Goal: Information Seeking & Learning: Find specific fact

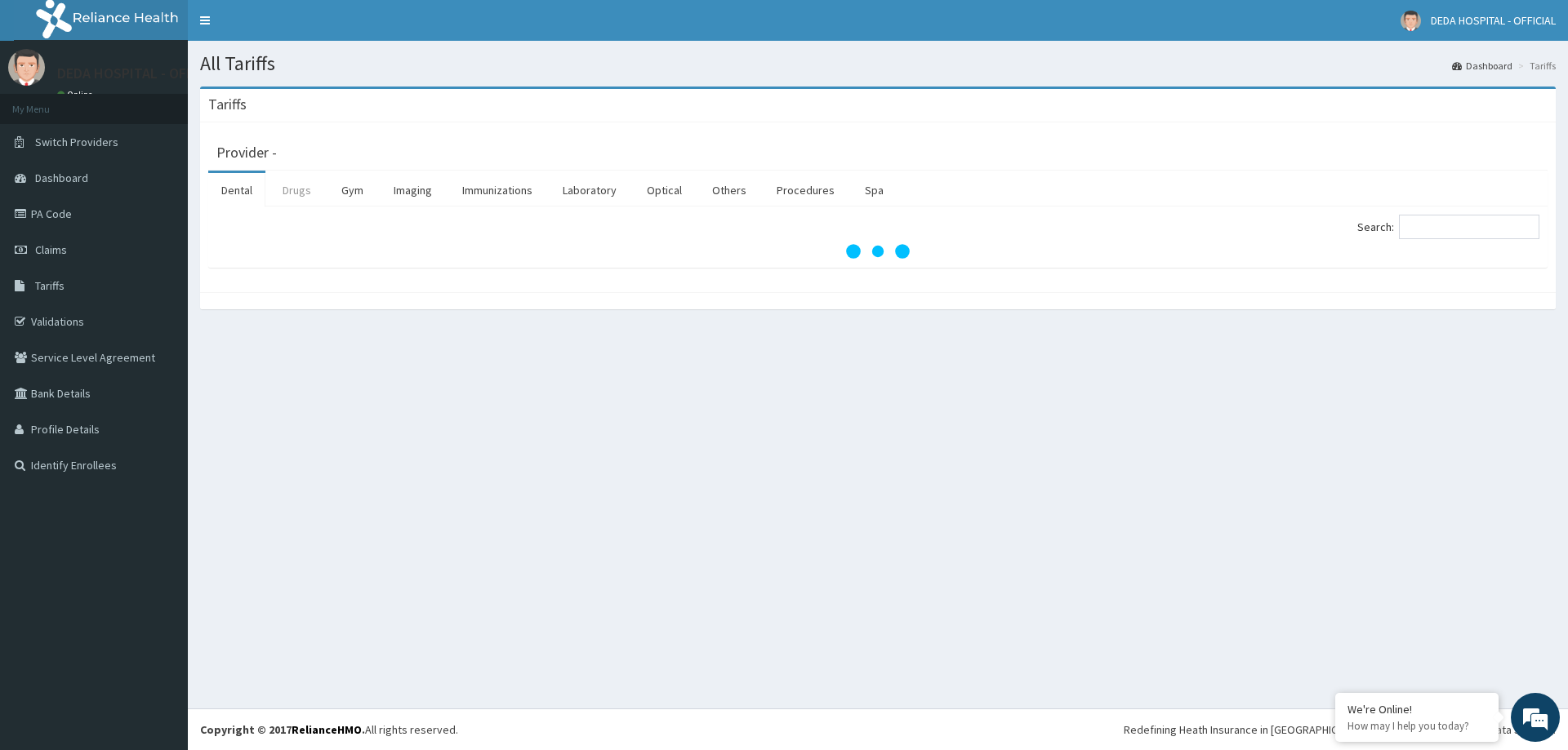
click at [305, 189] on link "Drugs" at bounding box center [297, 190] width 55 height 34
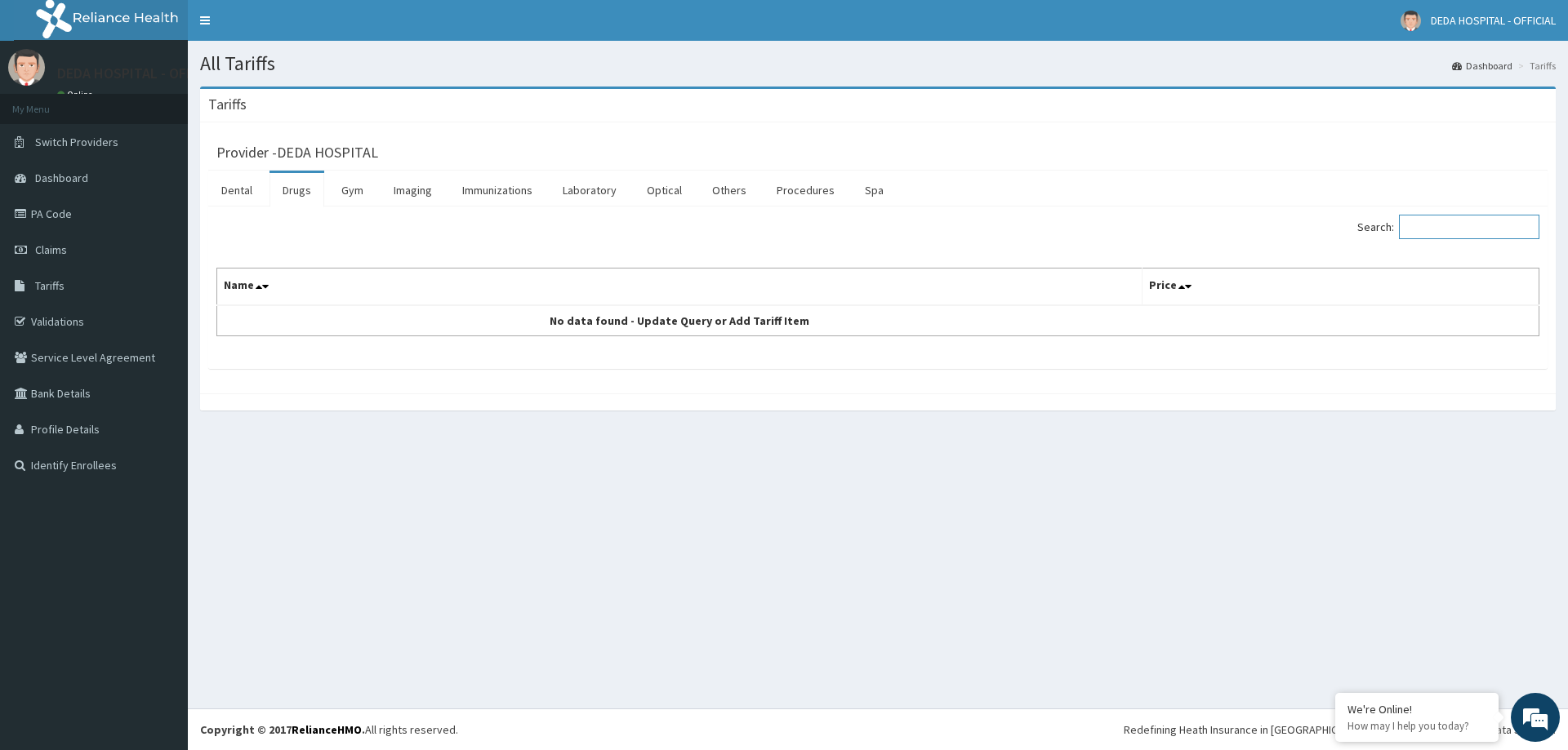
click at [1491, 231] on input "Search:" at bounding box center [1468, 227] width 140 height 24
type input "P"
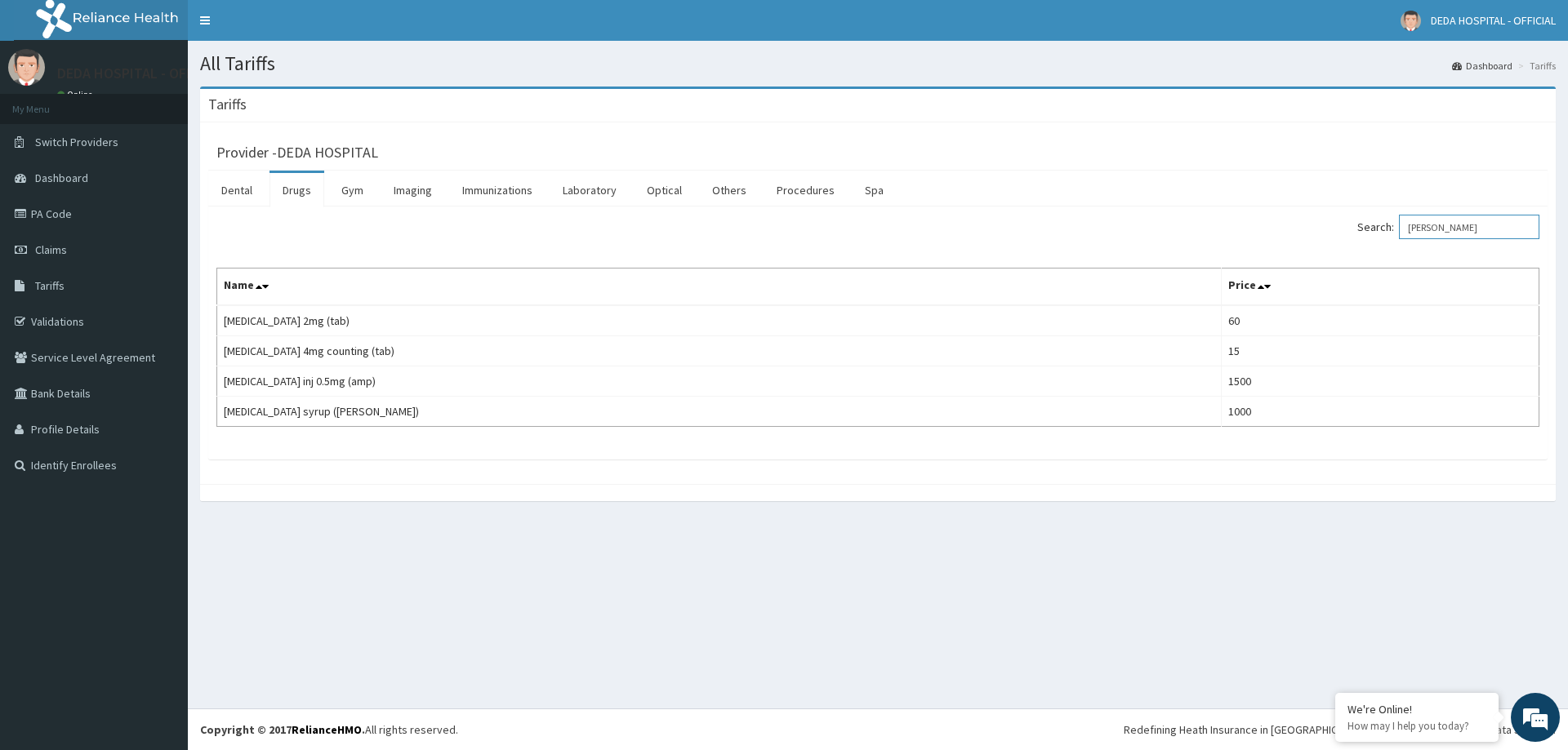
drag, startPoint x: 1471, startPoint y: 222, endPoint x: 1420, endPoint y: 232, distance: 52.0
click at [1420, 232] on input "[PERSON_NAME]" at bounding box center [1468, 227] width 140 height 24
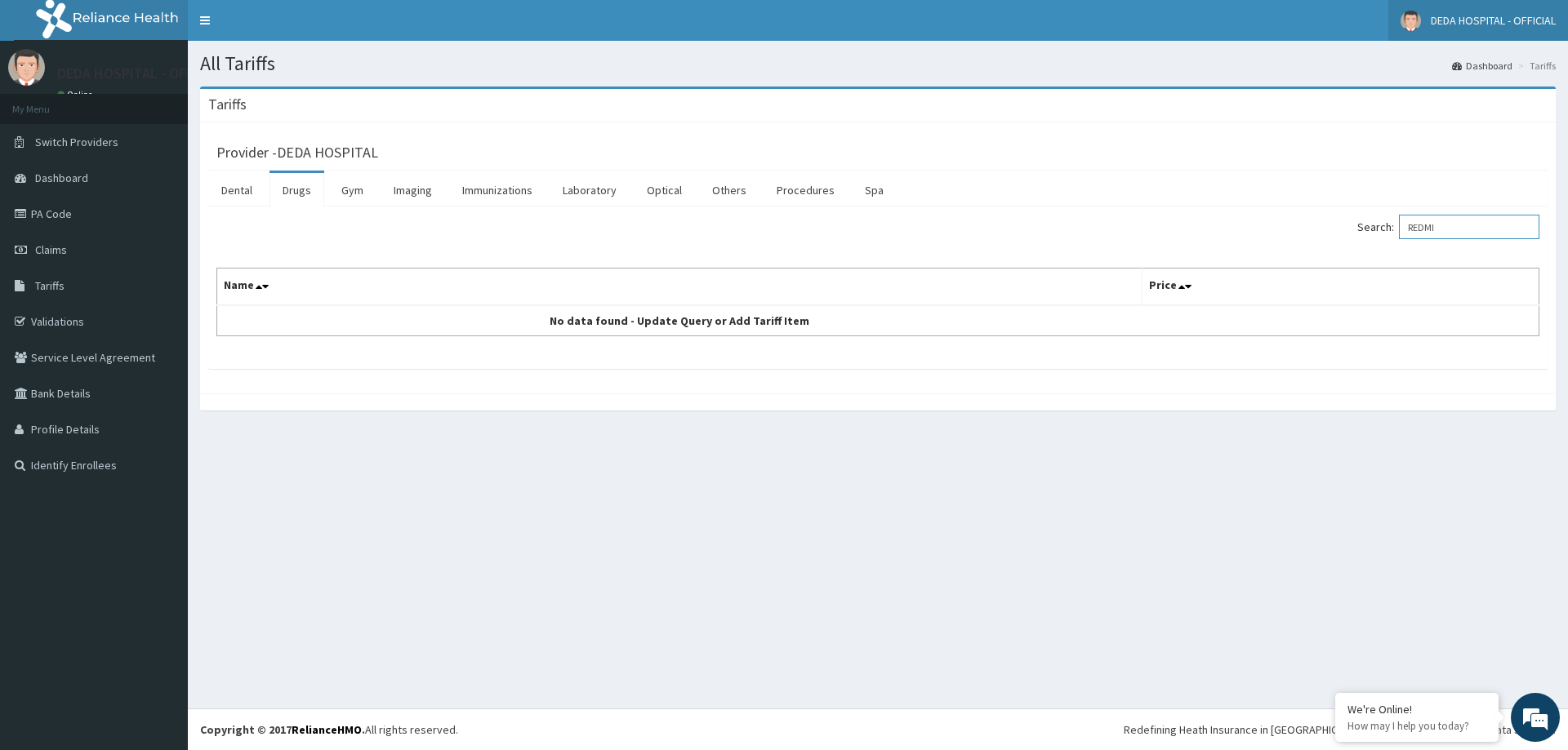
type input "REDMI"
drag, startPoint x: 1531, startPoint y: 207, endPoint x: 1329, endPoint y: 244, distance: 205.4
click at [1329, 244] on div "Search: REDMI Name Price No data found - Update Query or Add Tariff Item" at bounding box center [877, 287] width 1339 height 163
click at [1492, 250] on div "Search: REDMI Name Price No data found - Update Query or Add Tariff Item" at bounding box center [878, 276] width 1323 height 122
drag, startPoint x: 1485, startPoint y: 228, endPoint x: 1378, endPoint y: 236, distance: 107.3
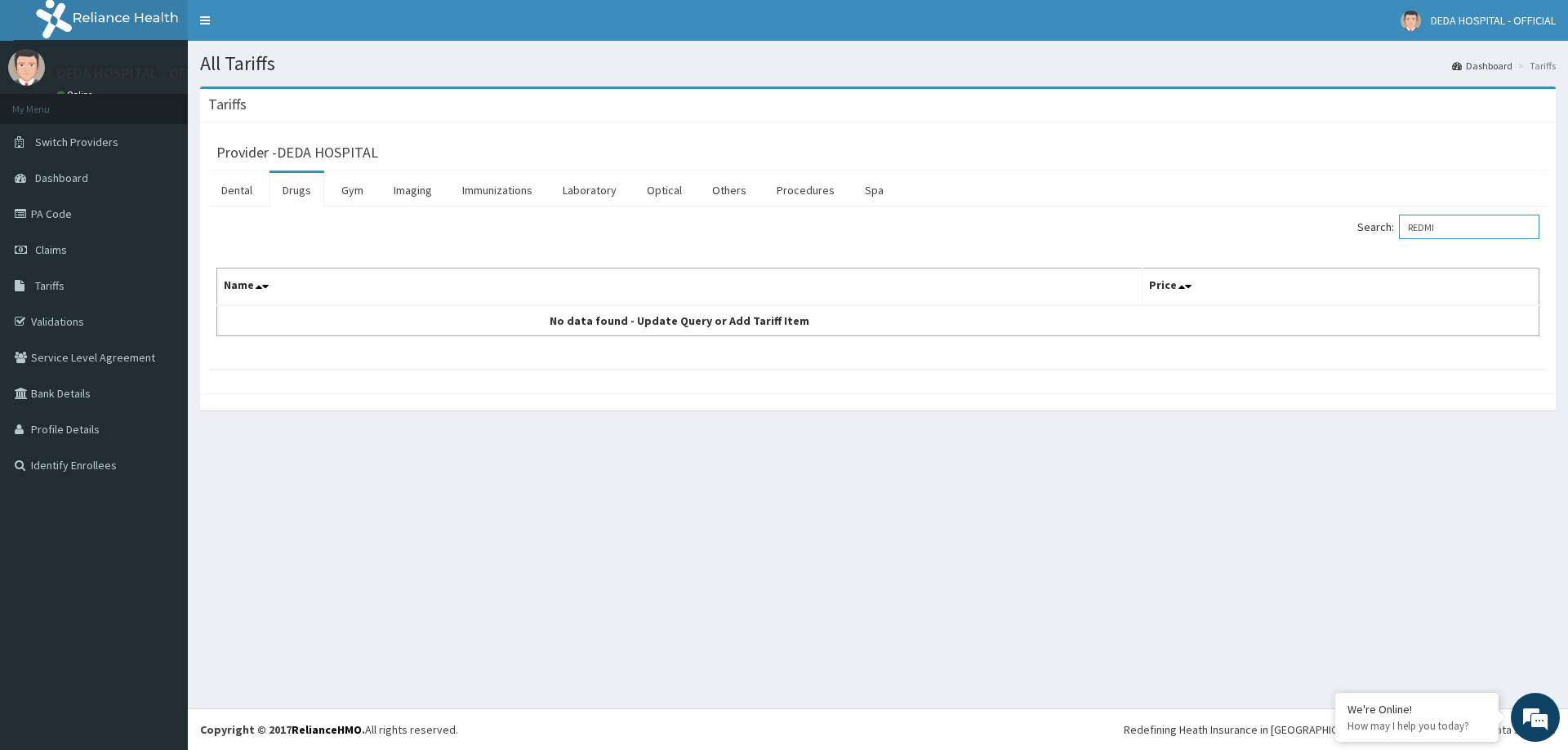
click at [1378, 236] on label "Search: REDMI" at bounding box center [1447, 227] width 182 height 24
type input "PED"
click at [1436, 223] on input "PED" at bounding box center [1468, 227] width 140 height 24
drag, startPoint x: 1437, startPoint y: 223, endPoint x: 1417, endPoint y: 226, distance: 20.2
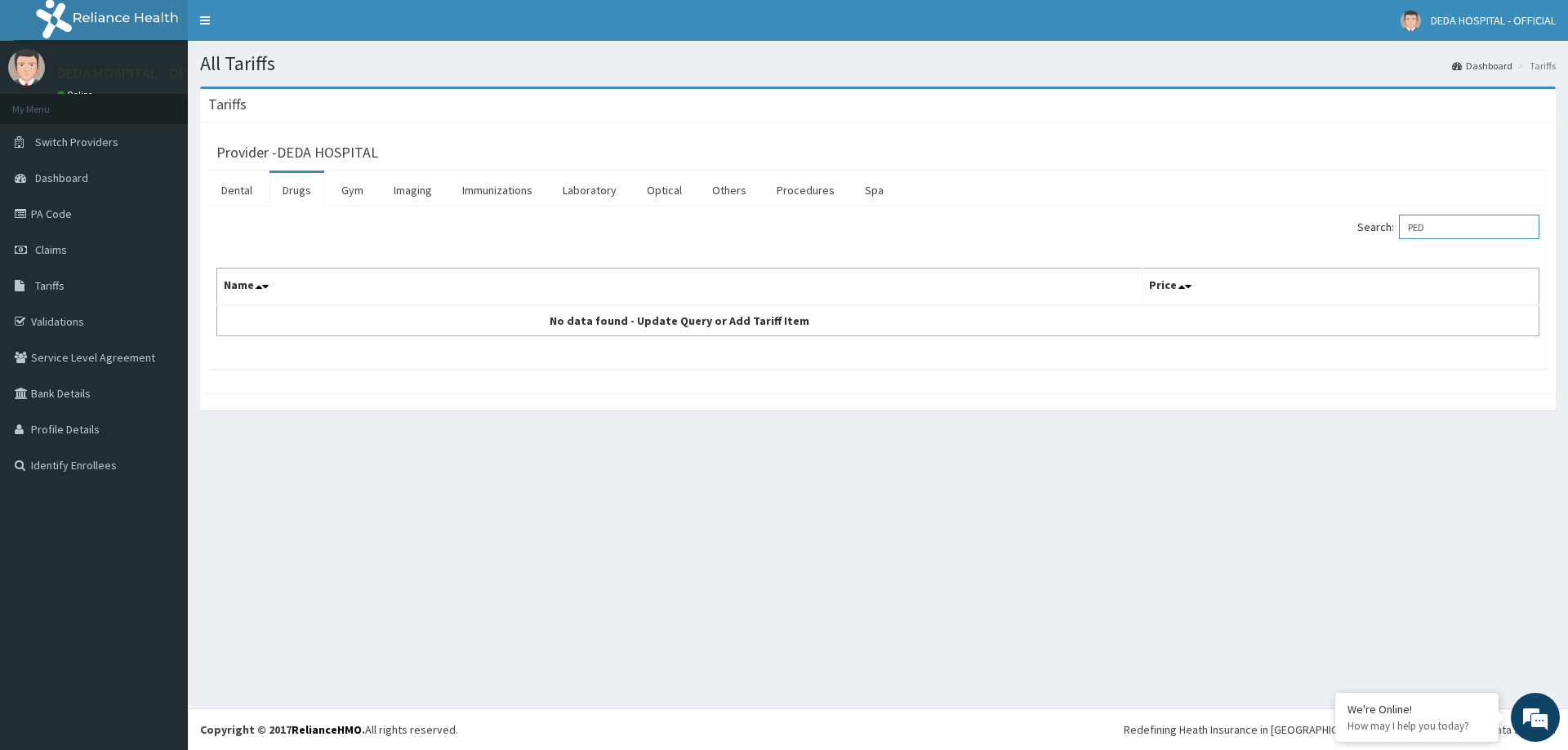
click at [1417, 226] on input "PED" at bounding box center [1468, 227] width 140 height 24
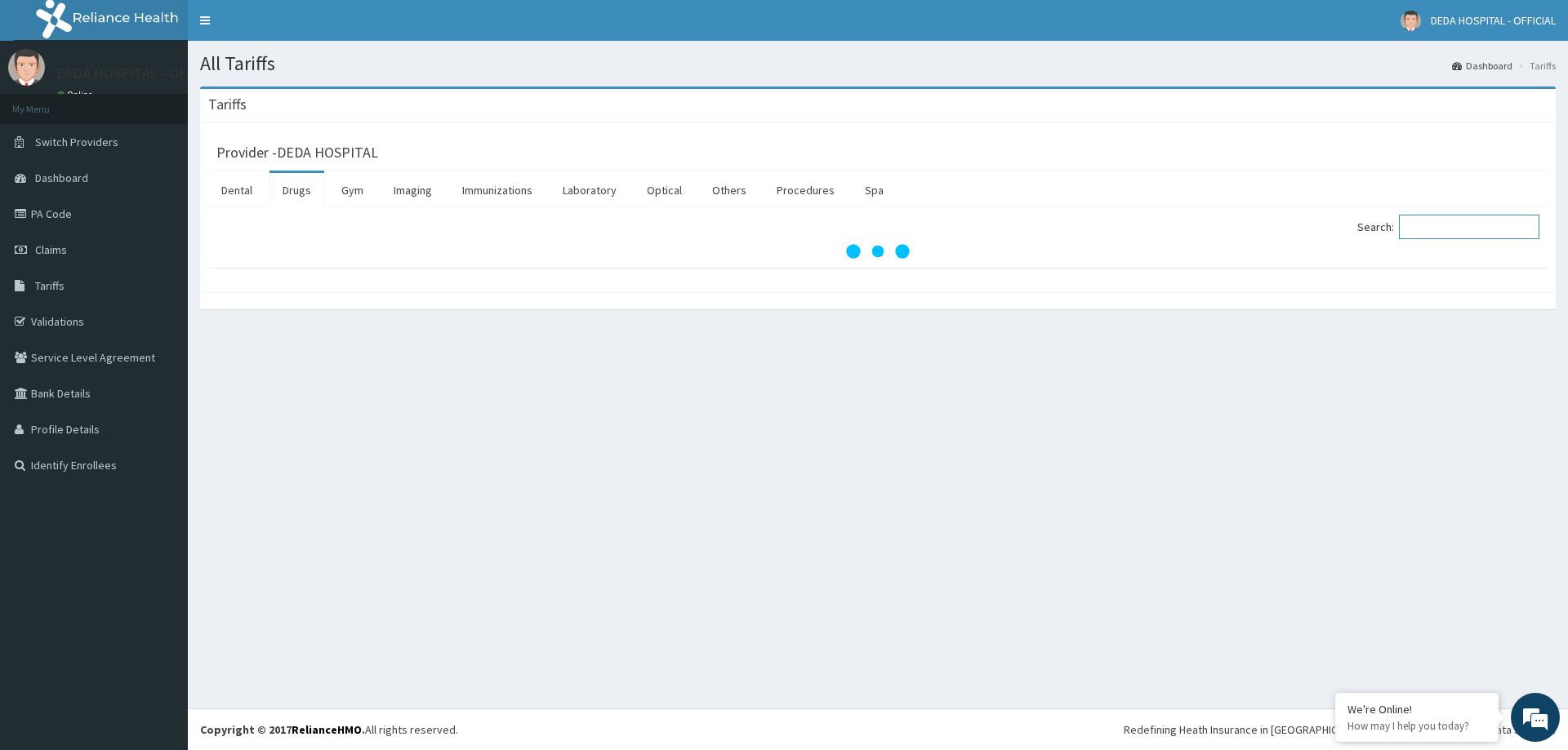
click at [1479, 230] on input "Search:" at bounding box center [1468, 227] width 140 height 24
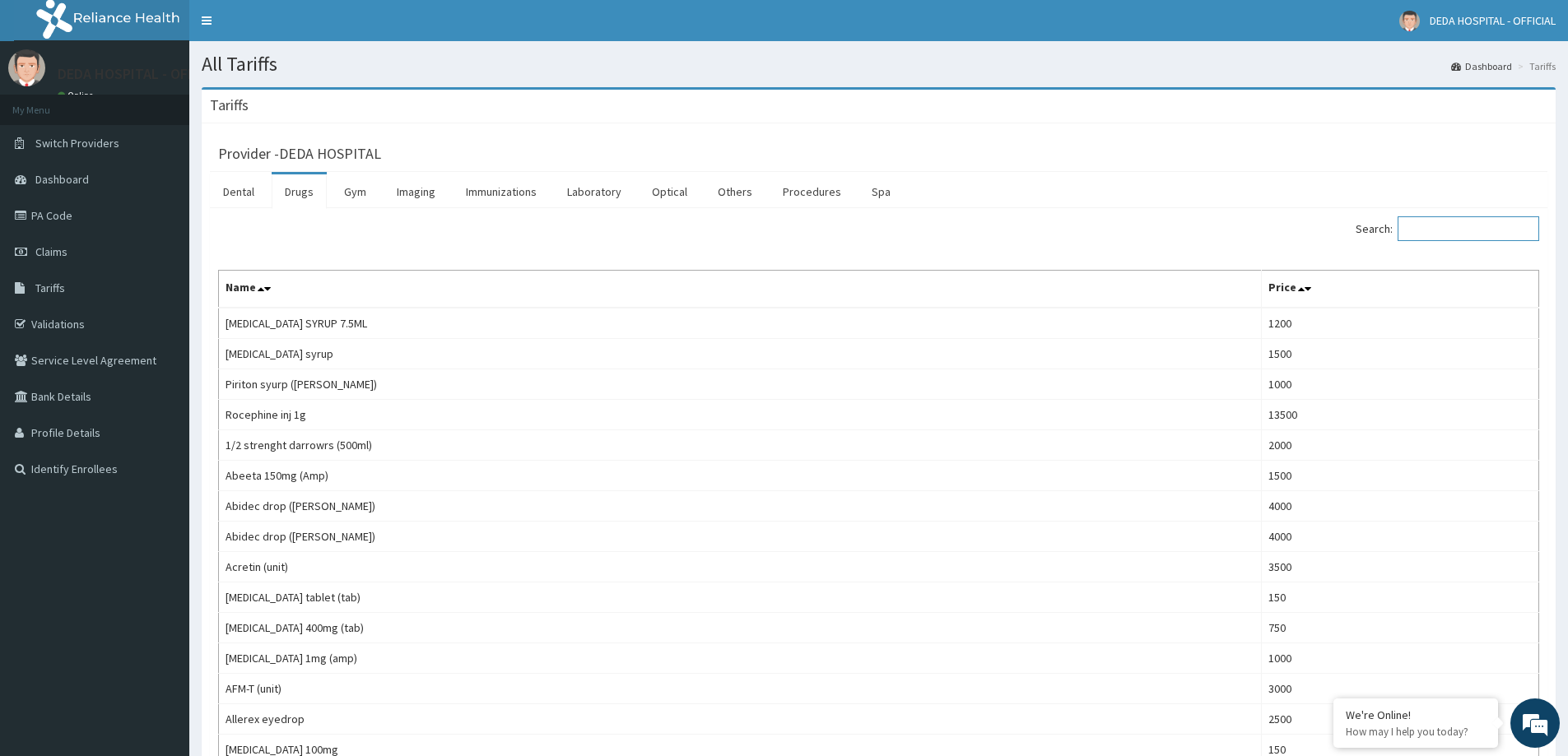
paste input "[MEDICAL_DATA]"
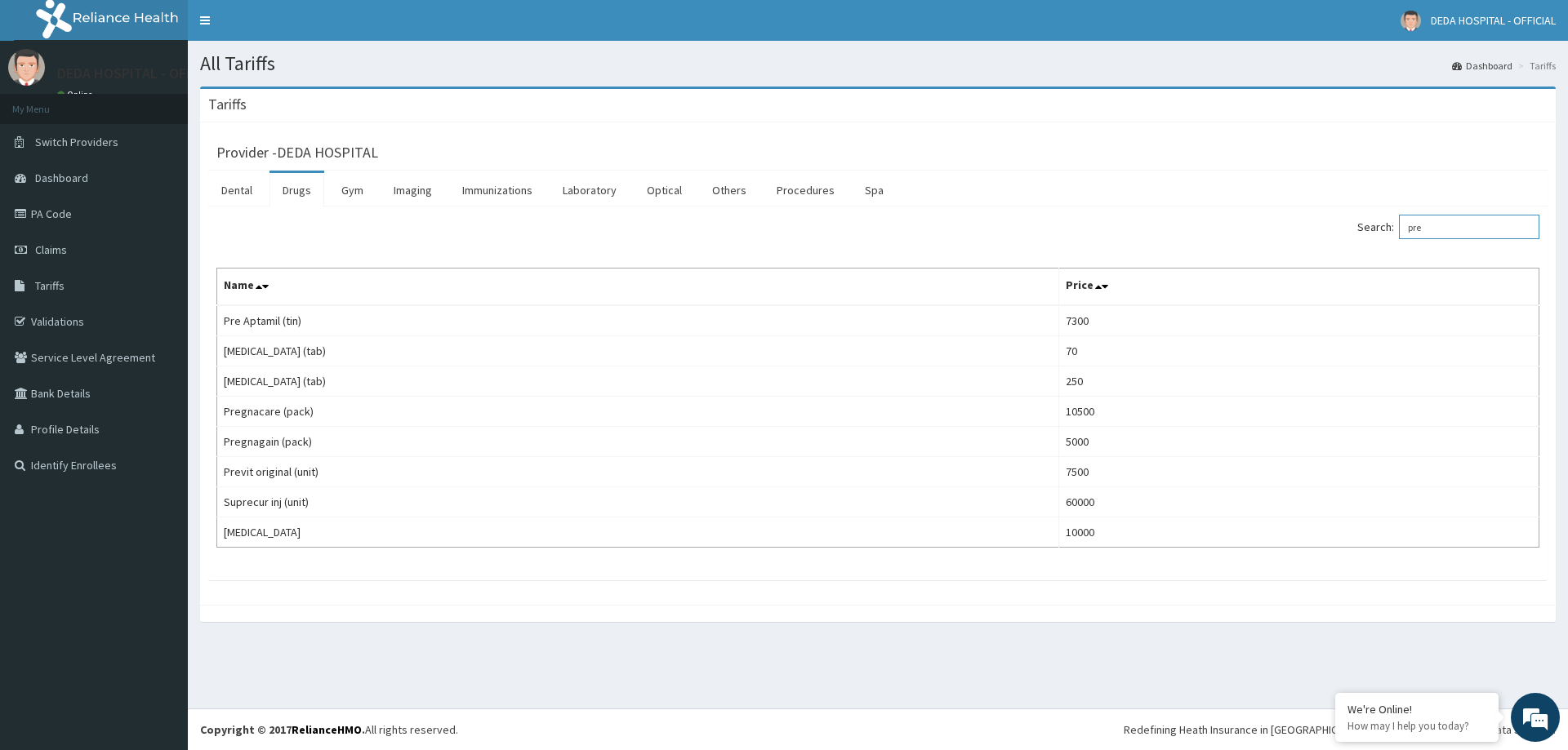
drag, startPoint x: 1452, startPoint y: 233, endPoint x: 1378, endPoint y: 229, distance: 74.1
click at [1378, 229] on label "Search: pre" at bounding box center [1447, 227] width 182 height 24
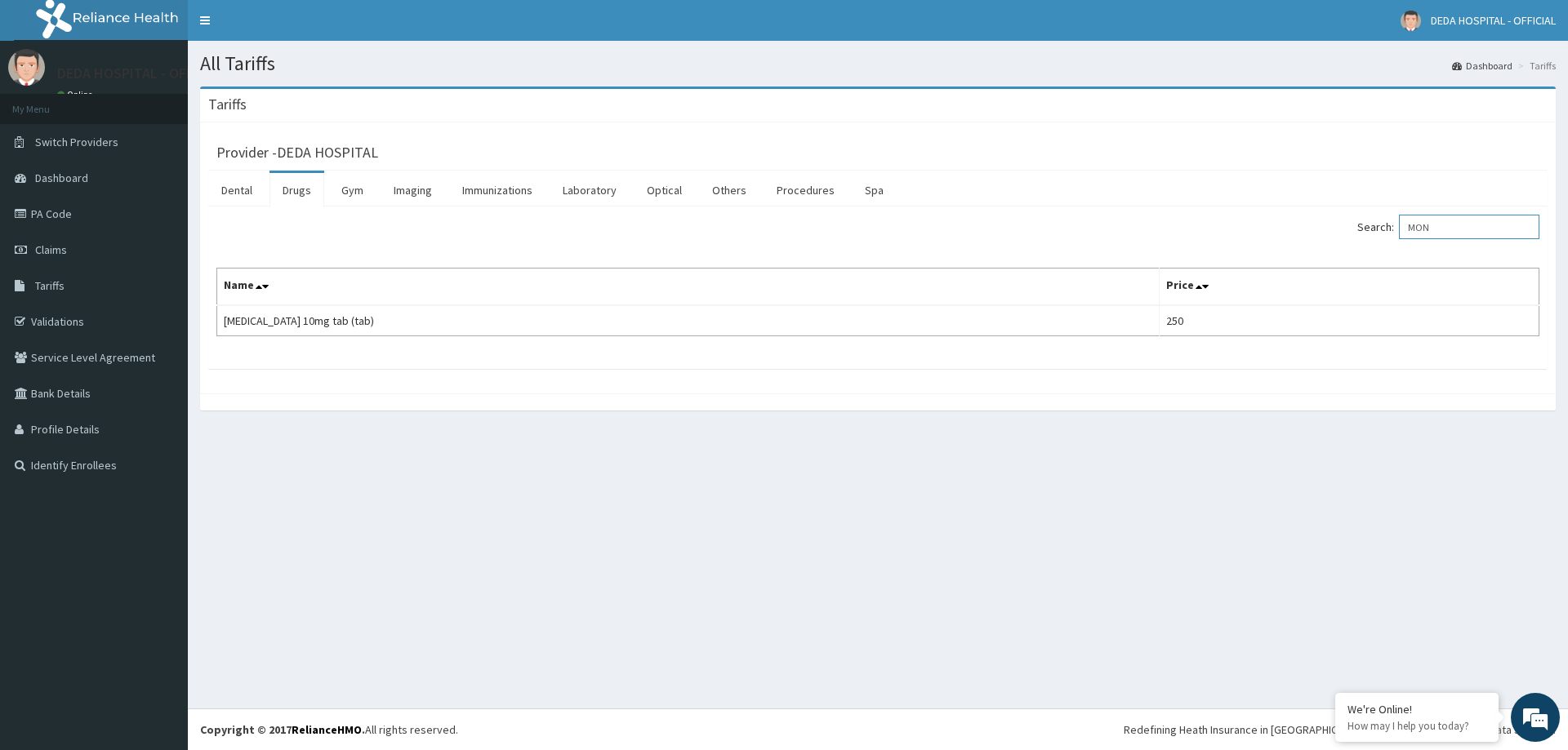
type input "MON"
